Goal: Transaction & Acquisition: Purchase product/service

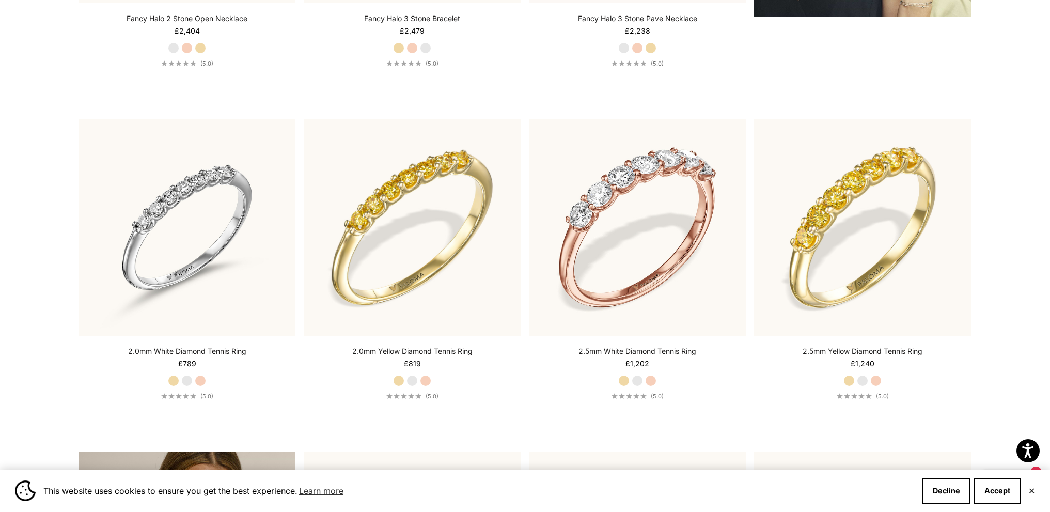
scroll to position [2014, 0]
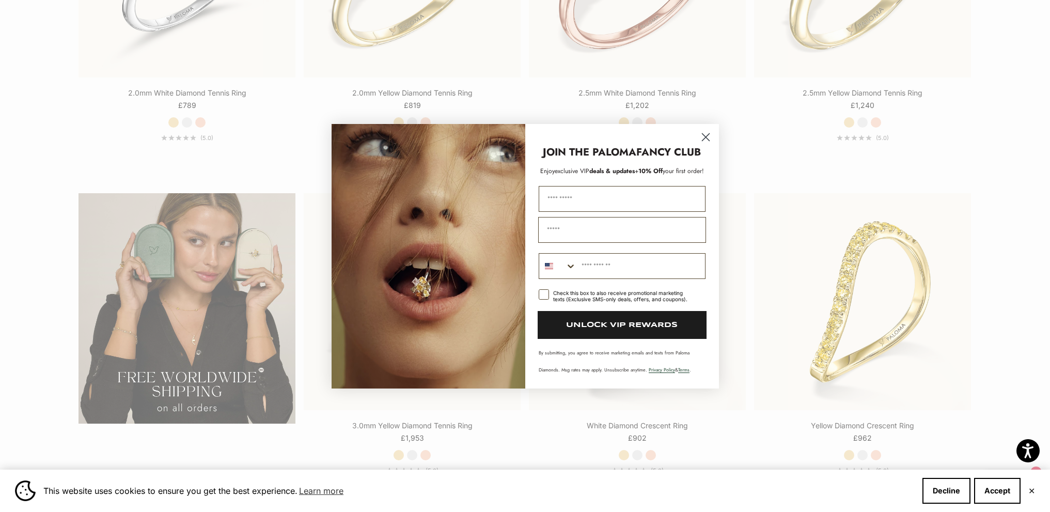
click at [708, 136] on circle "Close dialog" at bounding box center [704, 136] width 17 height 17
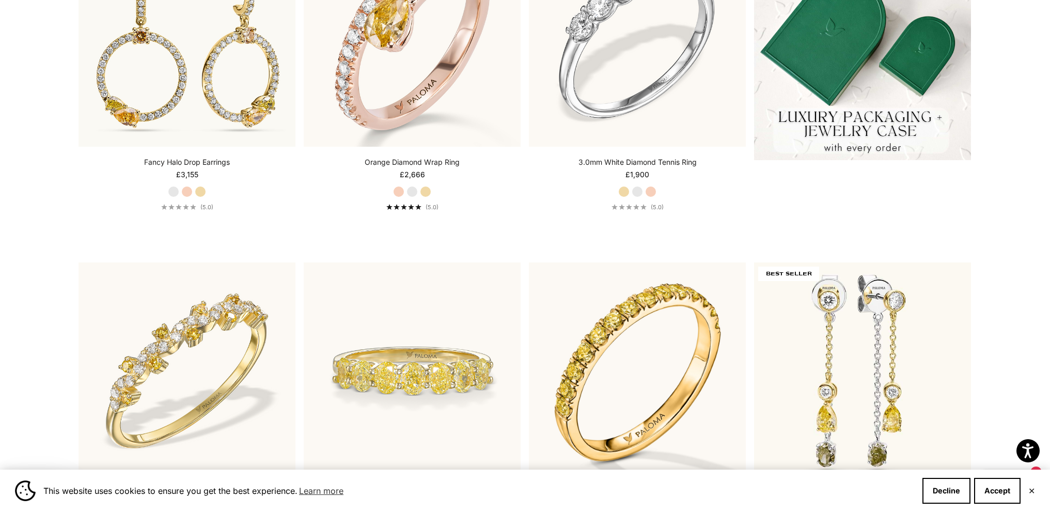
scroll to position [0, 0]
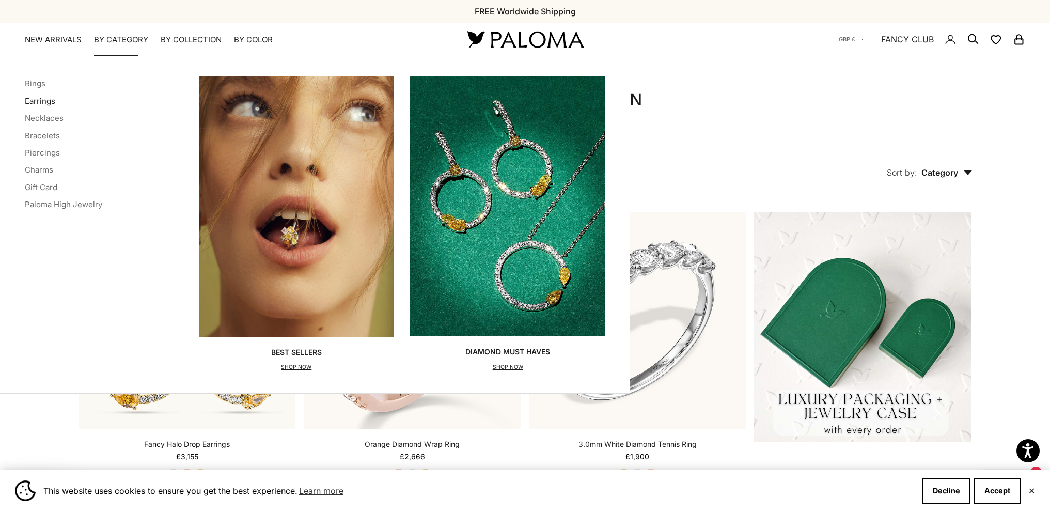
click at [39, 99] on link "Earrings" at bounding box center [40, 101] width 30 height 10
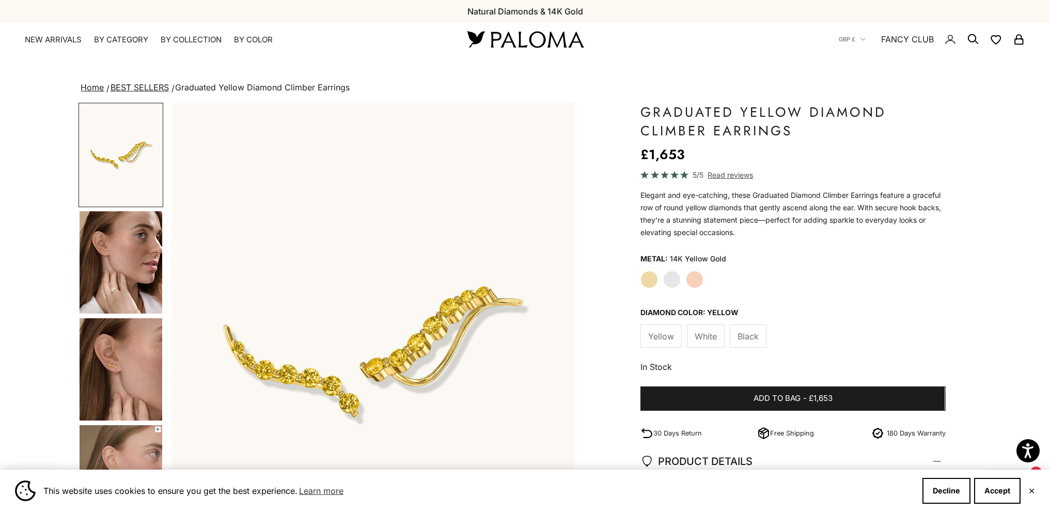
click at [108, 246] on img "Go to item 4" at bounding box center [121, 262] width 83 height 102
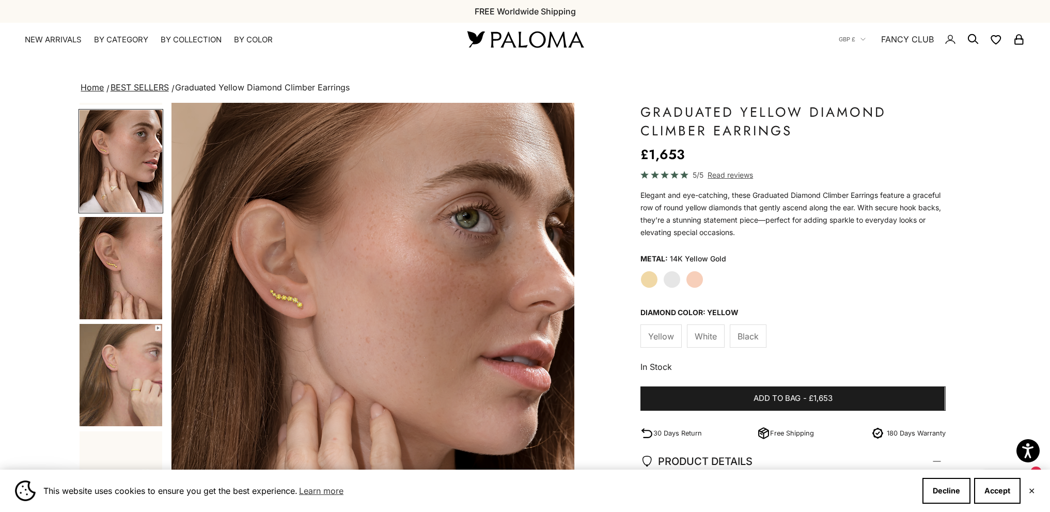
scroll to position [103, 0]
click at [157, 324] on icon "Go to item 6" at bounding box center [158, 326] width 6 height 6
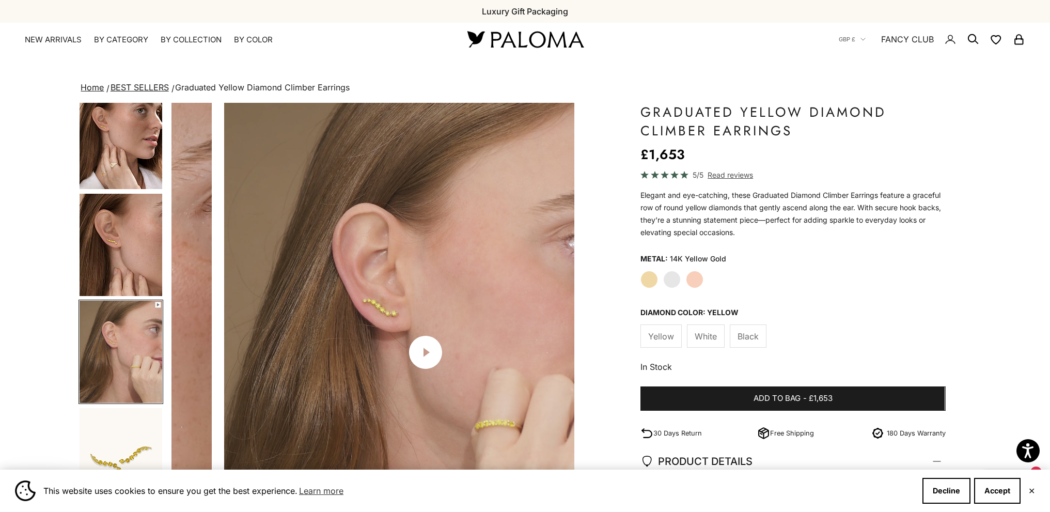
scroll to position [0, 1245]
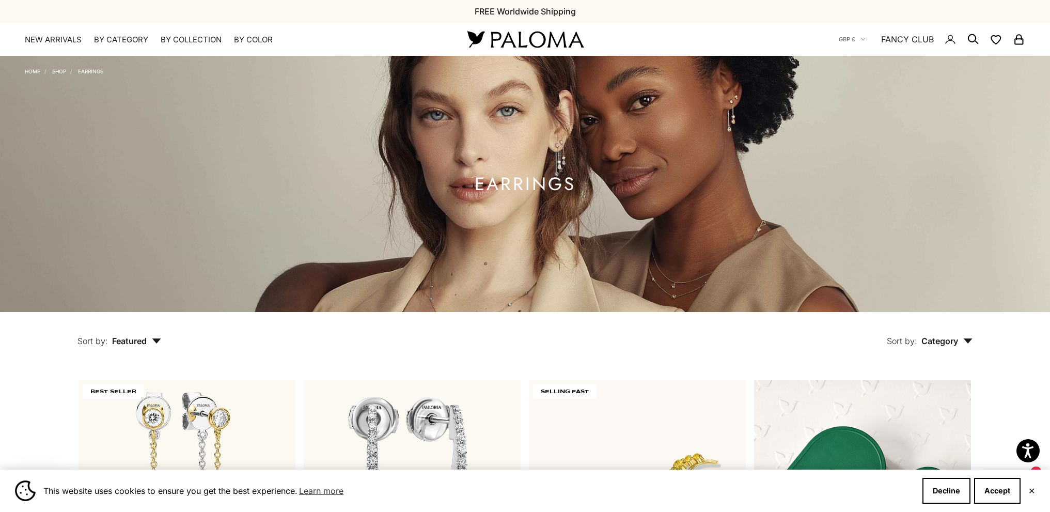
click at [964, 41] on nav "GBP £ Country Afghanistan (AFN ؋) Åland Islands (EUR €) Albania (ALL L) Algeria…" at bounding box center [931, 39] width 186 height 33
click at [970, 41] on icon "Secondary navigation" at bounding box center [972, 39] width 12 height 12
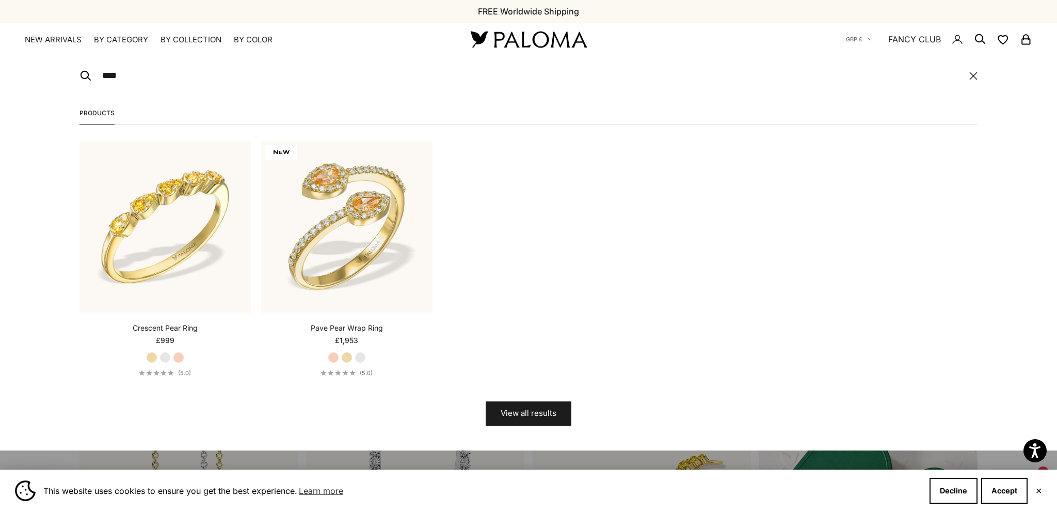
type input "******"
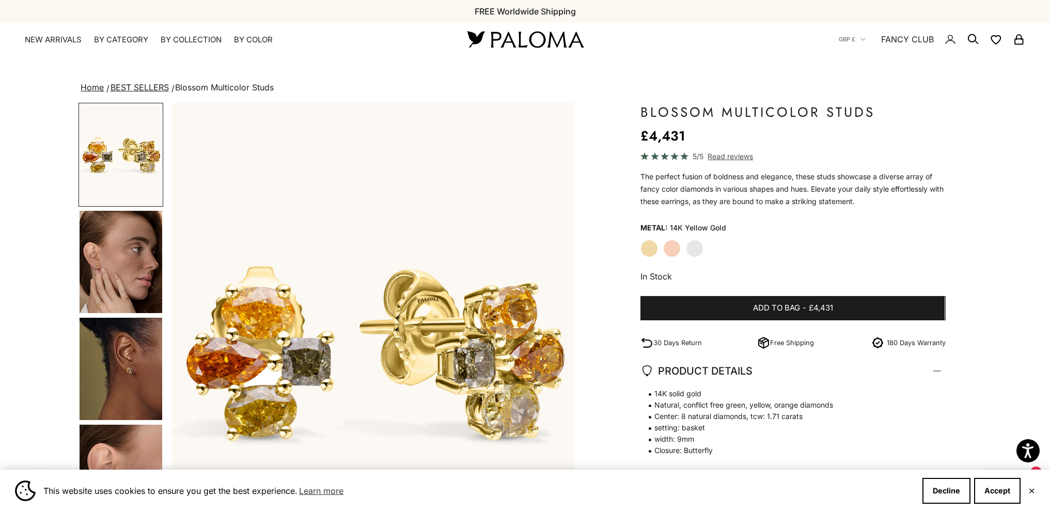
click at [121, 265] on img "Go to item 4" at bounding box center [121, 262] width 83 height 102
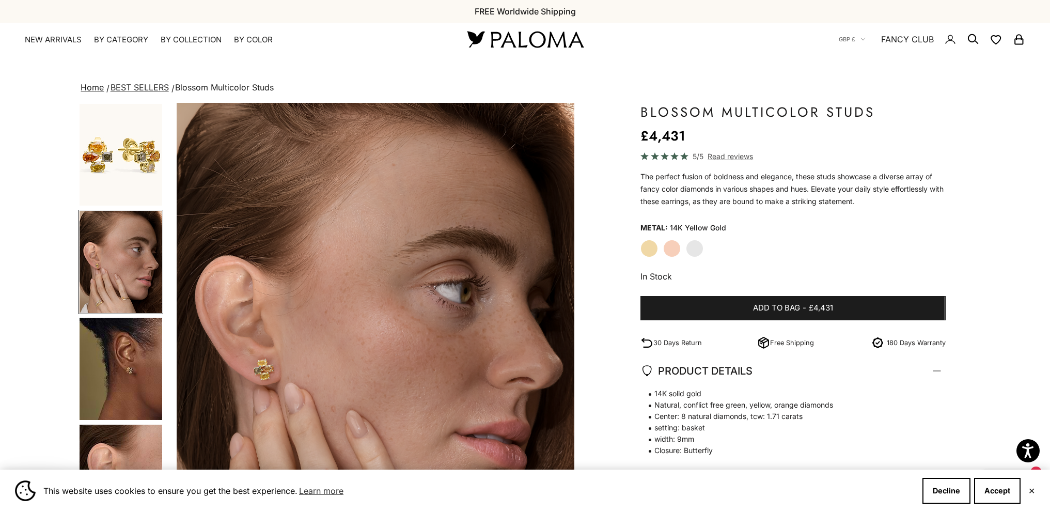
scroll to position [0, 415]
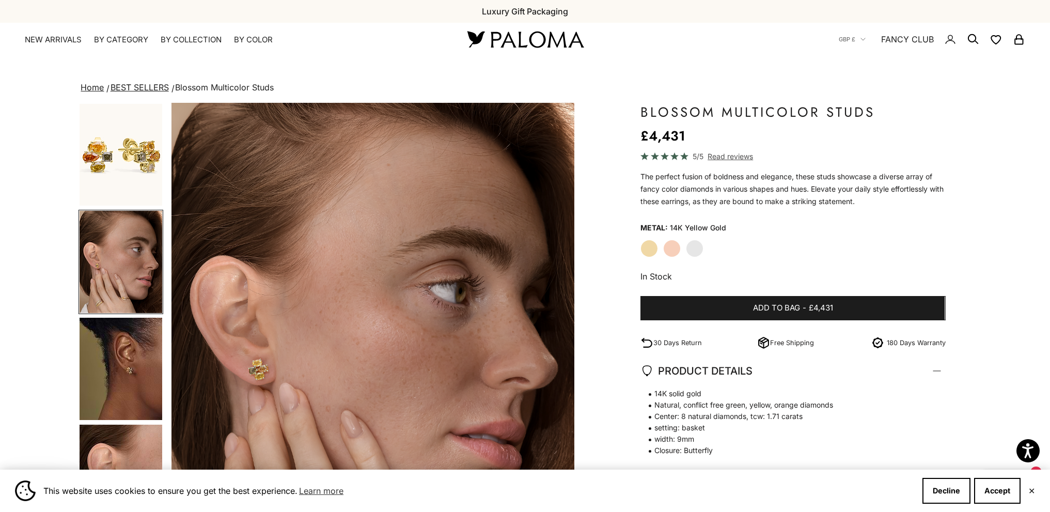
click at [123, 379] on img "Go to item 5" at bounding box center [121, 369] width 83 height 102
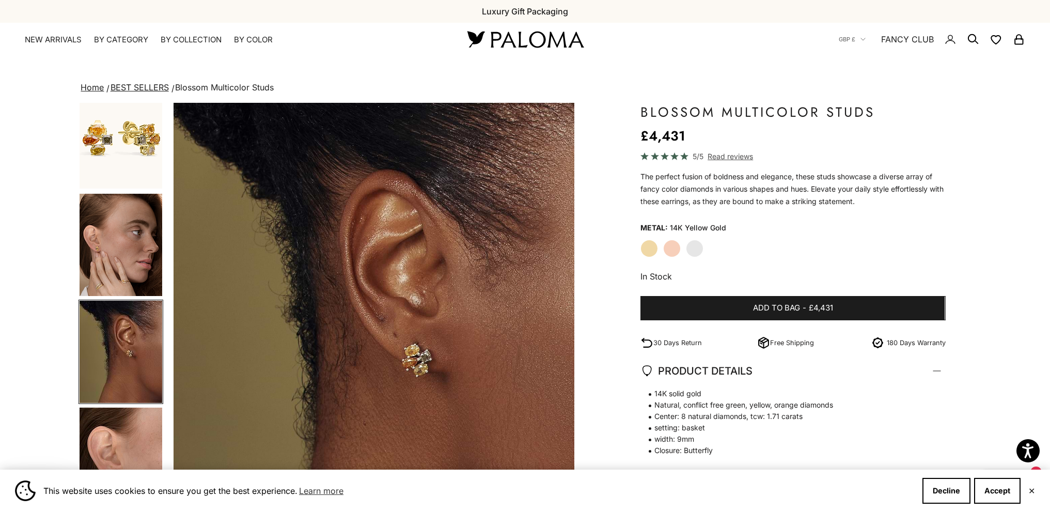
scroll to position [0, 830]
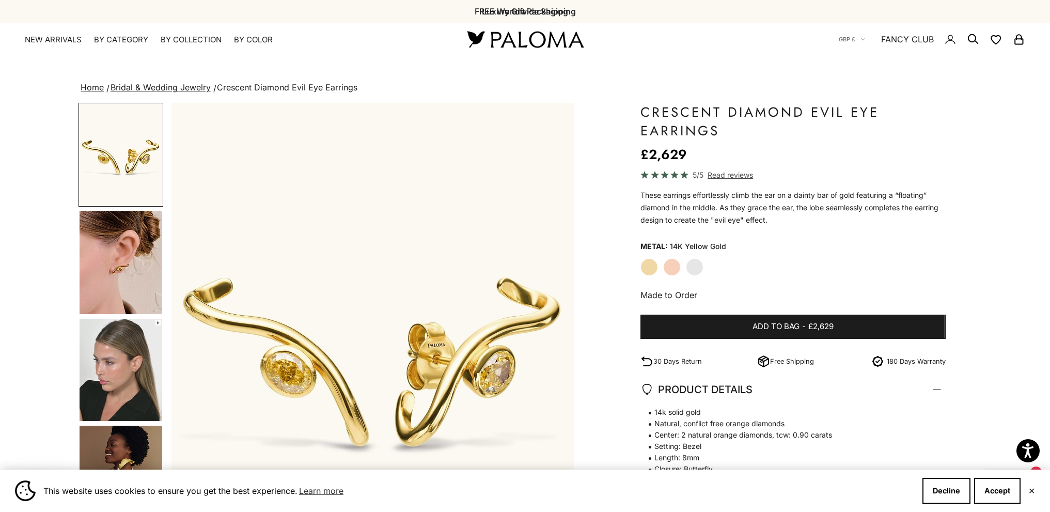
click at [126, 271] on img "Go to item 4" at bounding box center [121, 262] width 83 height 103
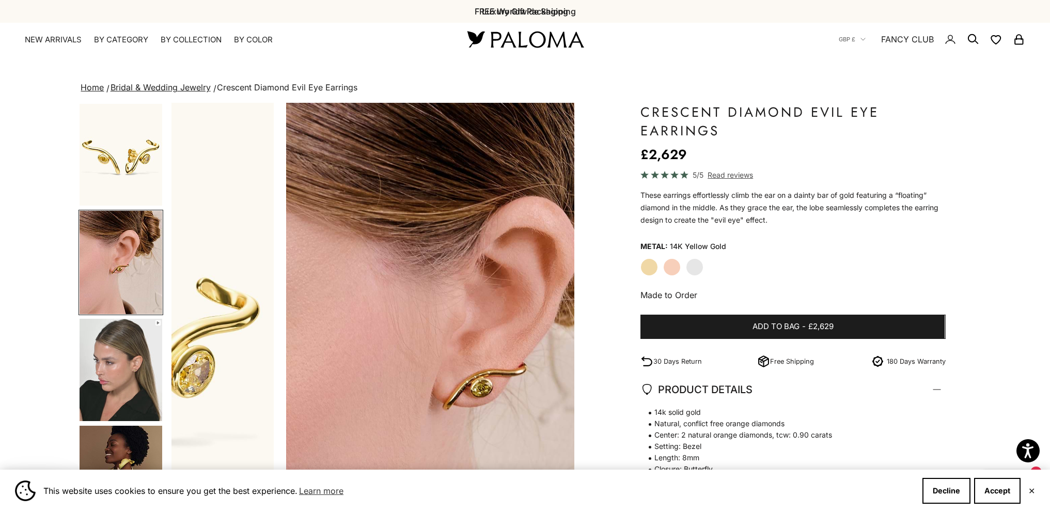
scroll to position [0, 415]
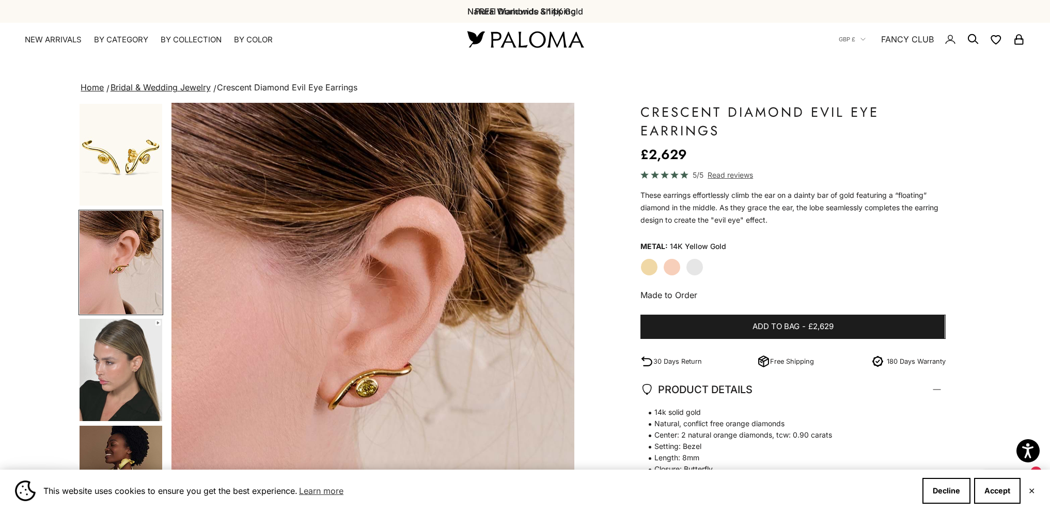
click at [106, 382] on img "Go to item 5" at bounding box center [121, 370] width 83 height 102
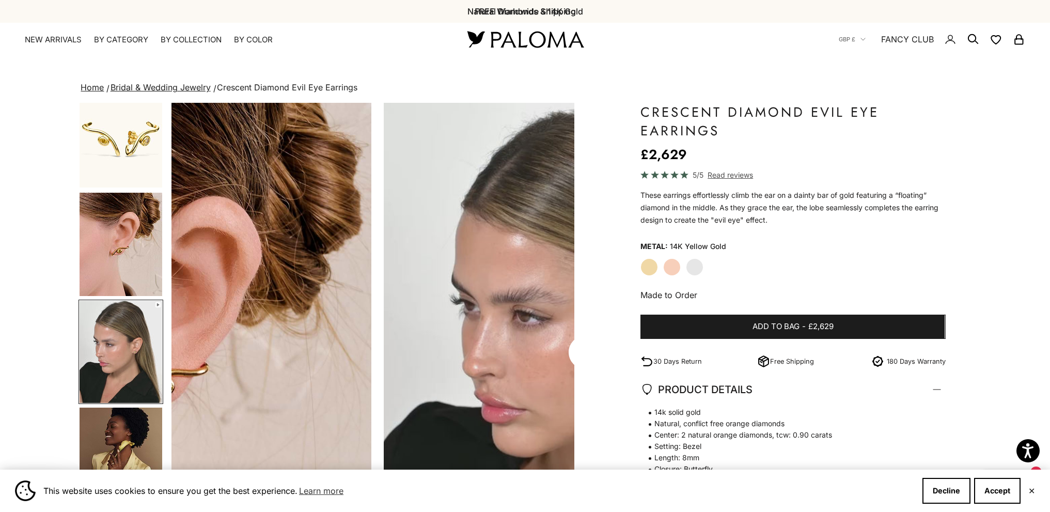
scroll to position [0, 830]
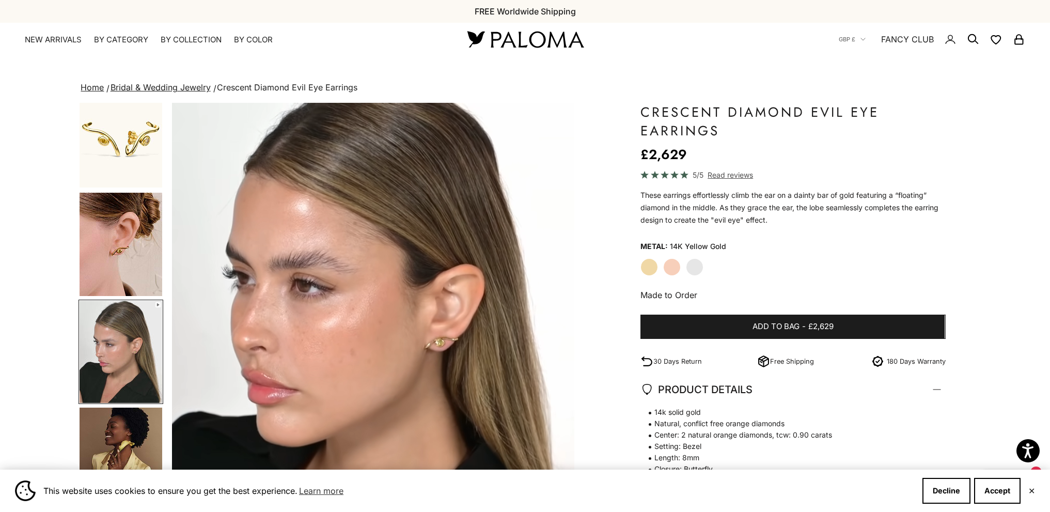
click at [123, 441] on img "Go to item 6" at bounding box center [121, 458] width 83 height 102
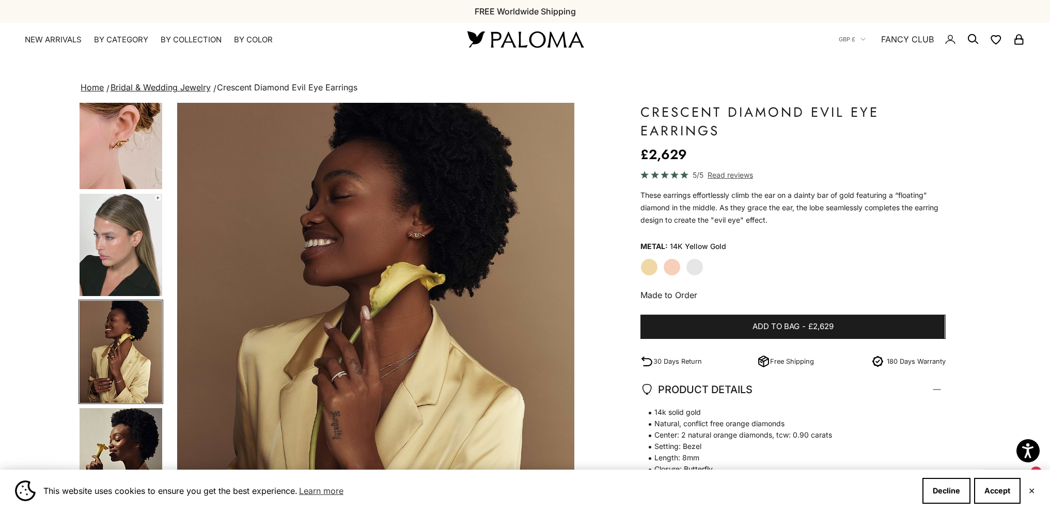
scroll to position [0, 1245]
